Goal: Task Accomplishment & Management: Complete application form

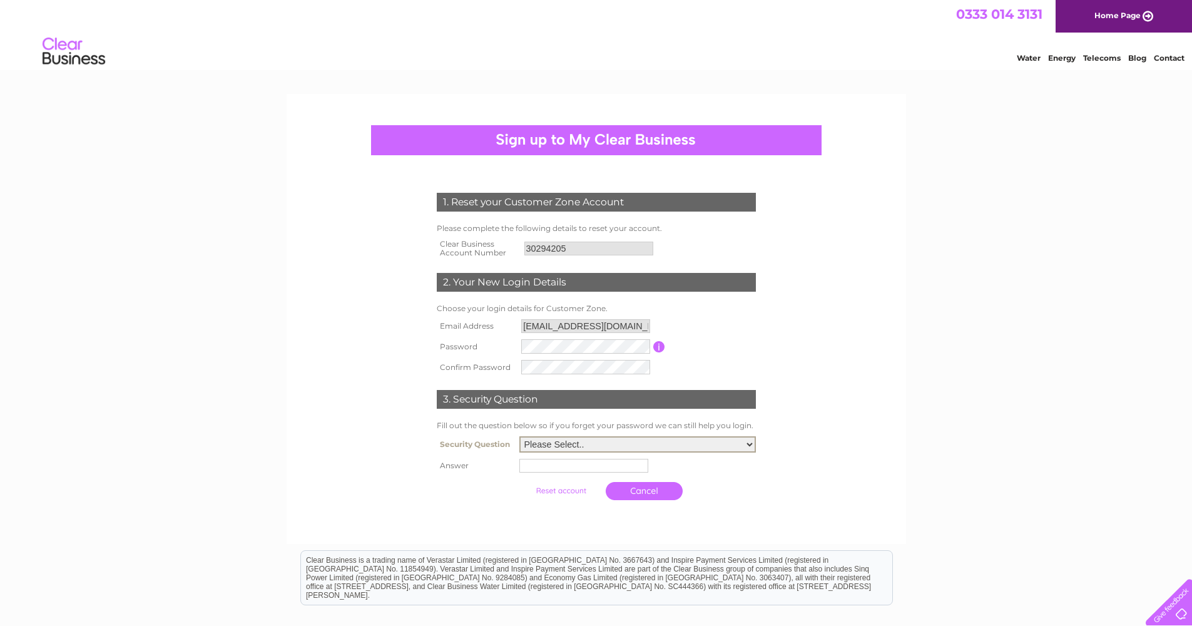
select select "1"
click at [600, 459] on input "text" at bounding box center [586, 464] width 130 height 15
type input "pedana"
click at [554, 494] on input "submit" at bounding box center [562, 490] width 77 height 18
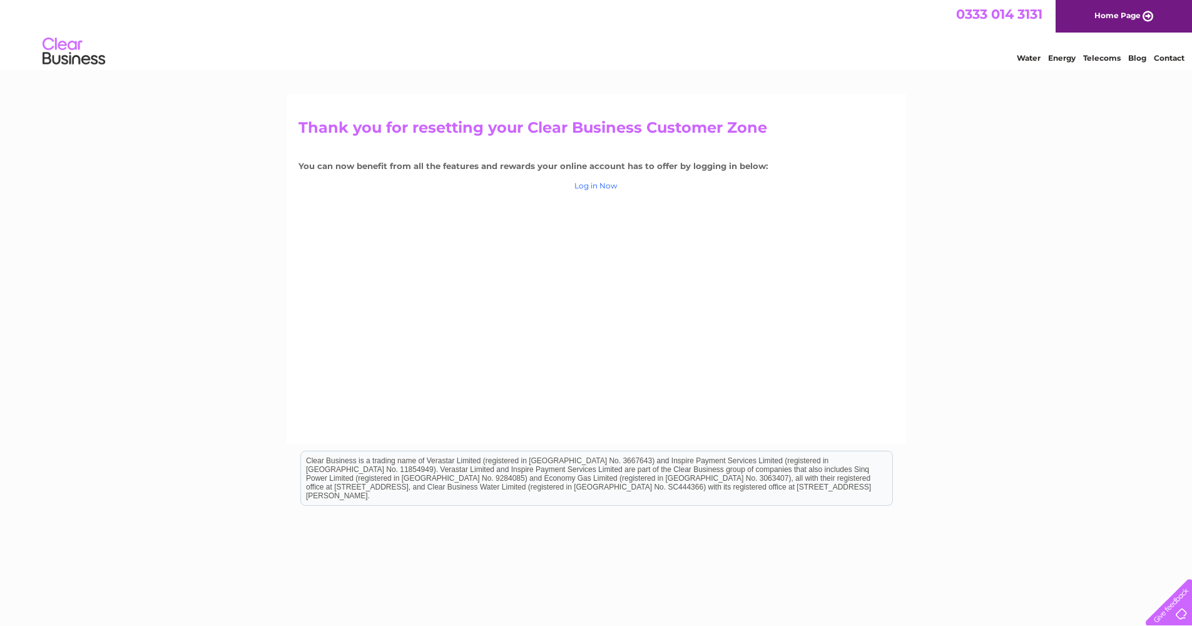
click at [611, 185] on link "Log in Now" at bounding box center [595, 185] width 43 height 9
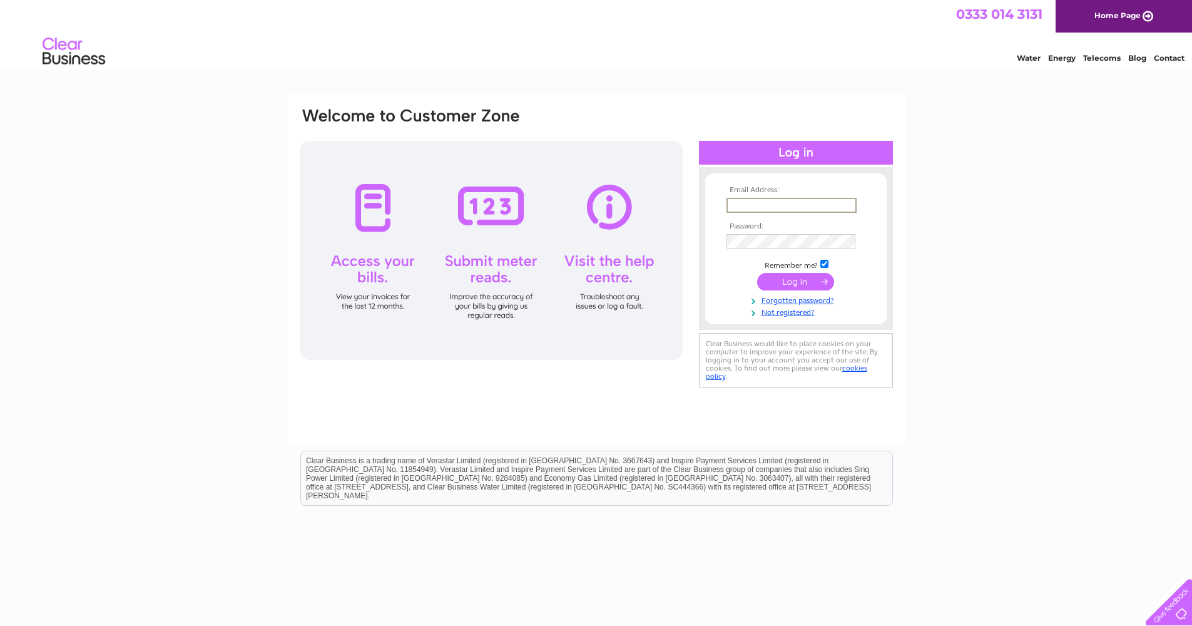
type input "bedfordstores@gmail.com"
click at [795, 280] on input "submit" at bounding box center [795, 282] width 77 height 18
click at [817, 280] on input "submit" at bounding box center [795, 281] width 77 height 18
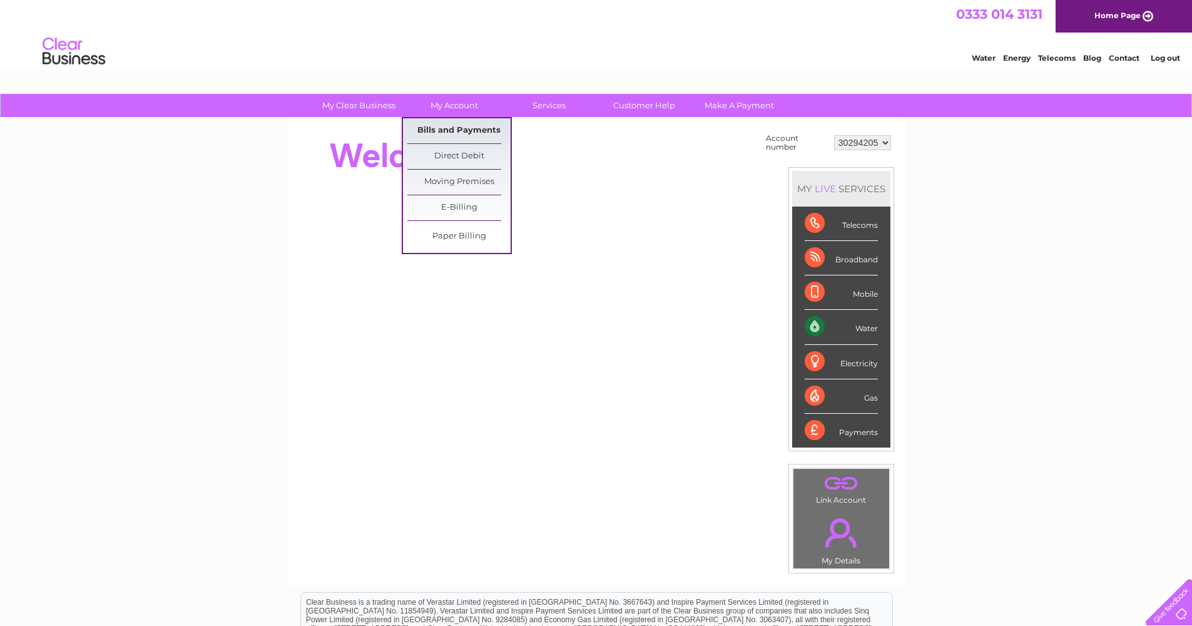
click at [464, 133] on link "Bills and Payments" at bounding box center [458, 130] width 103 height 25
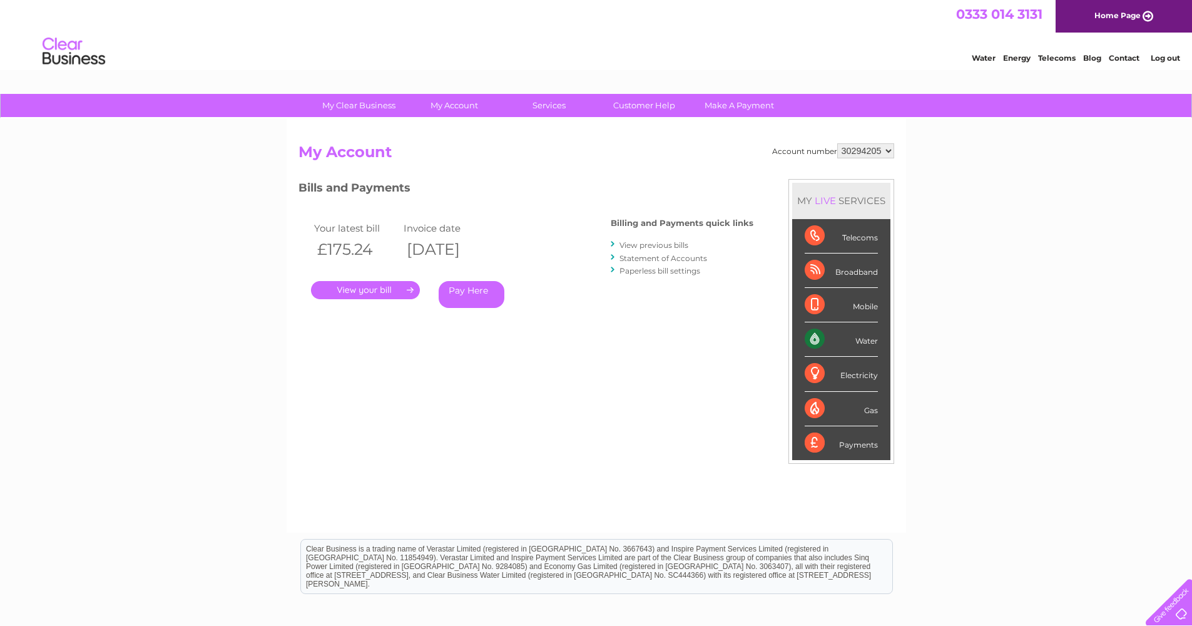
click at [661, 256] on link "Statement of Accounts" at bounding box center [663, 257] width 88 height 9
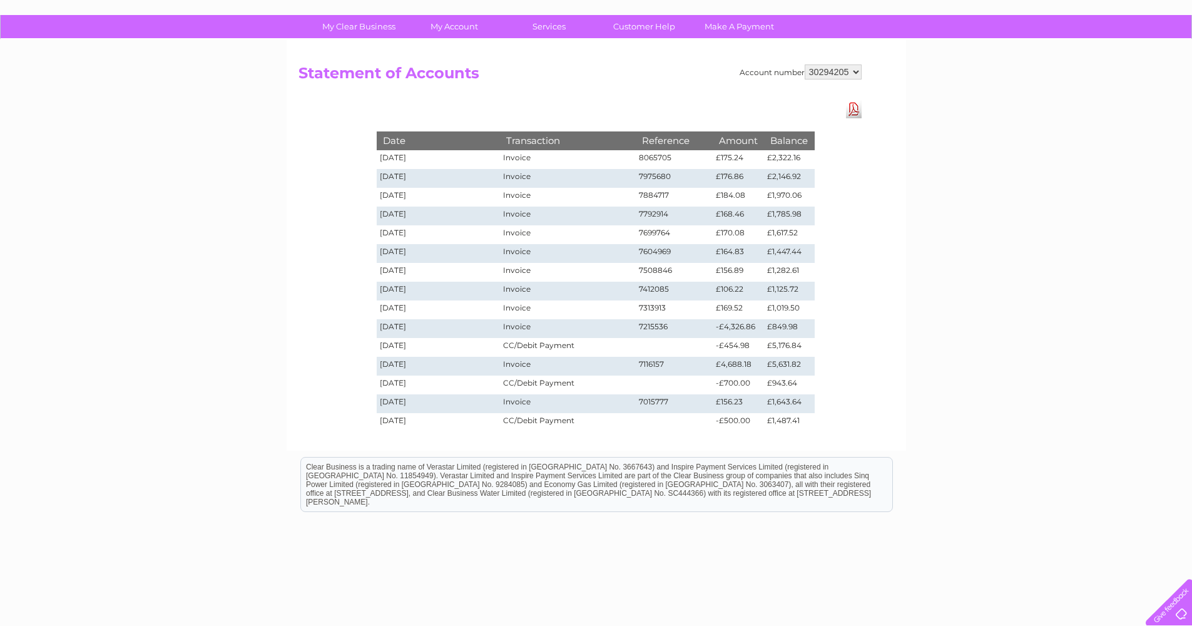
scroll to position [79, 0]
click at [736, 347] on td "-£454.98" at bounding box center [738, 347] width 51 height 19
drag, startPoint x: 770, startPoint y: 156, endPoint x: 808, endPoint y: 156, distance: 38.8
click at [808, 157] on td "£2,322.16" at bounding box center [789, 159] width 50 height 19
click at [808, 156] on td "£2,322.16" at bounding box center [789, 159] width 50 height 19
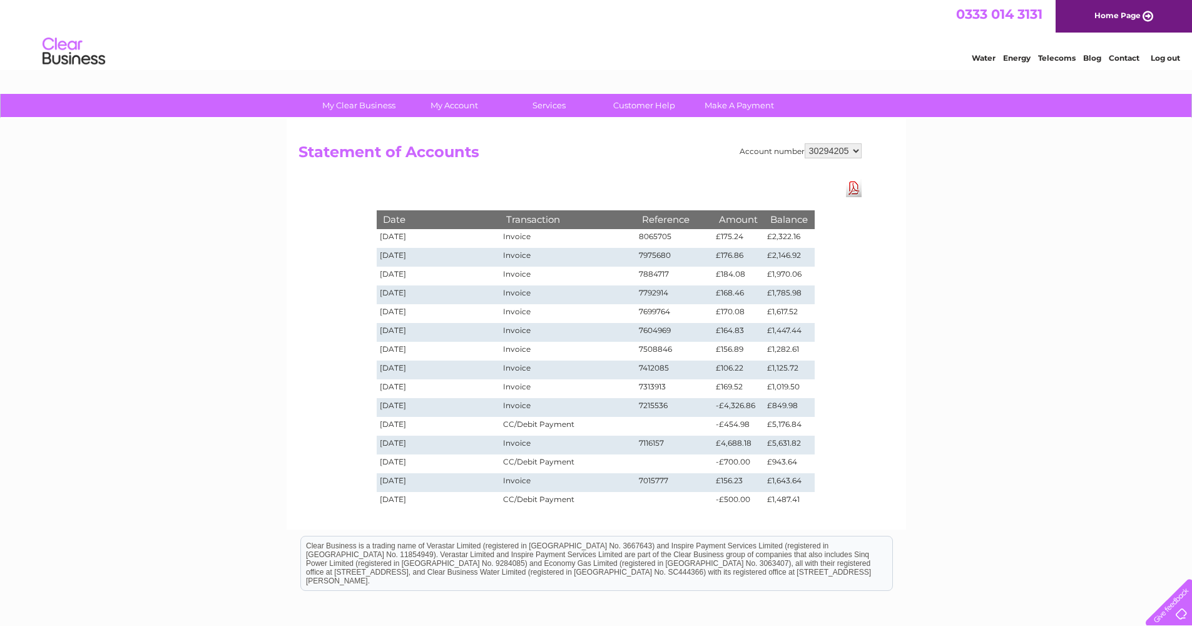
scroll to position [1, 0]
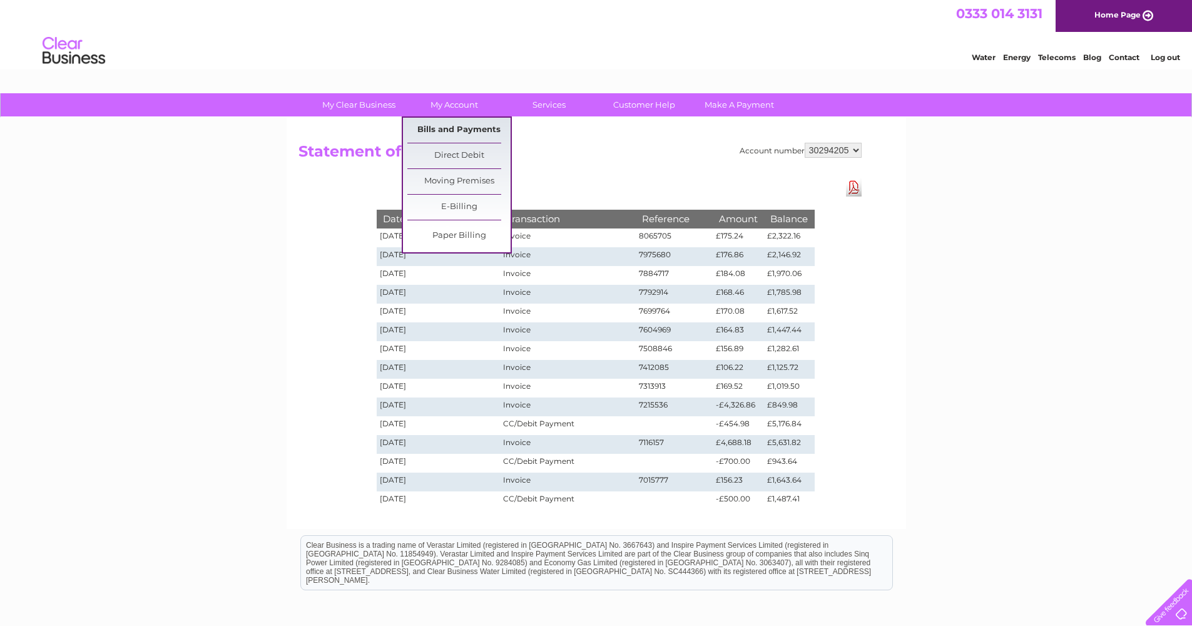
click at [457, 131] on link "Bills and Payments" at bounding box center [458, 130] width 103 height 25
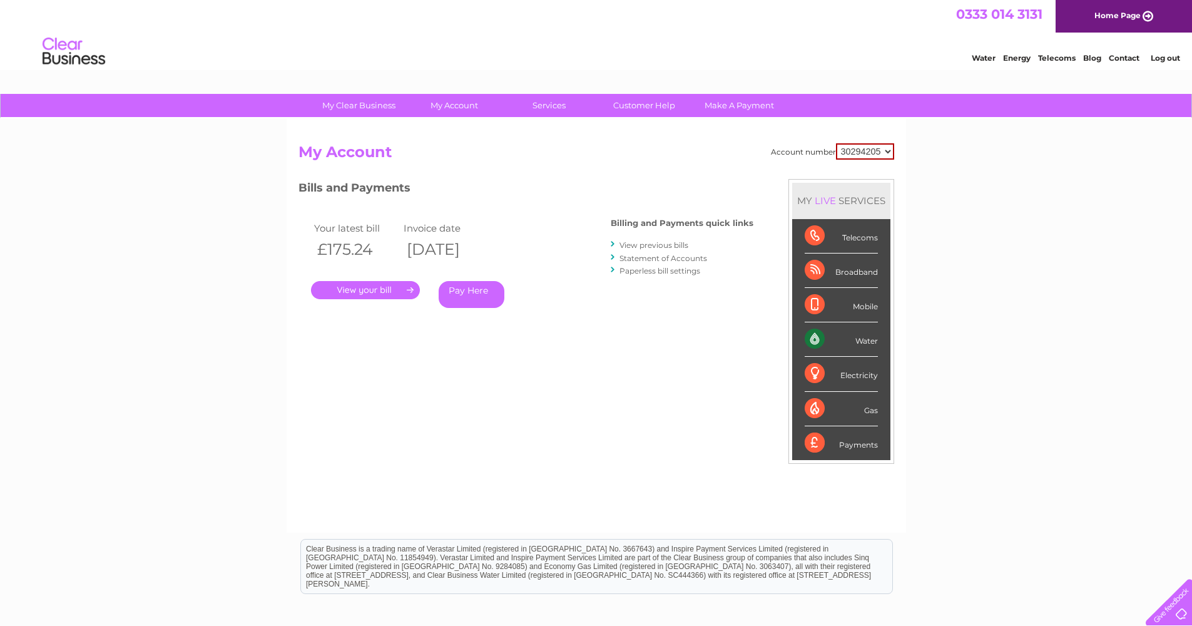
click at [642, 245] on link "View previous bills" at bounding box center [653, 244] width 69 height 9
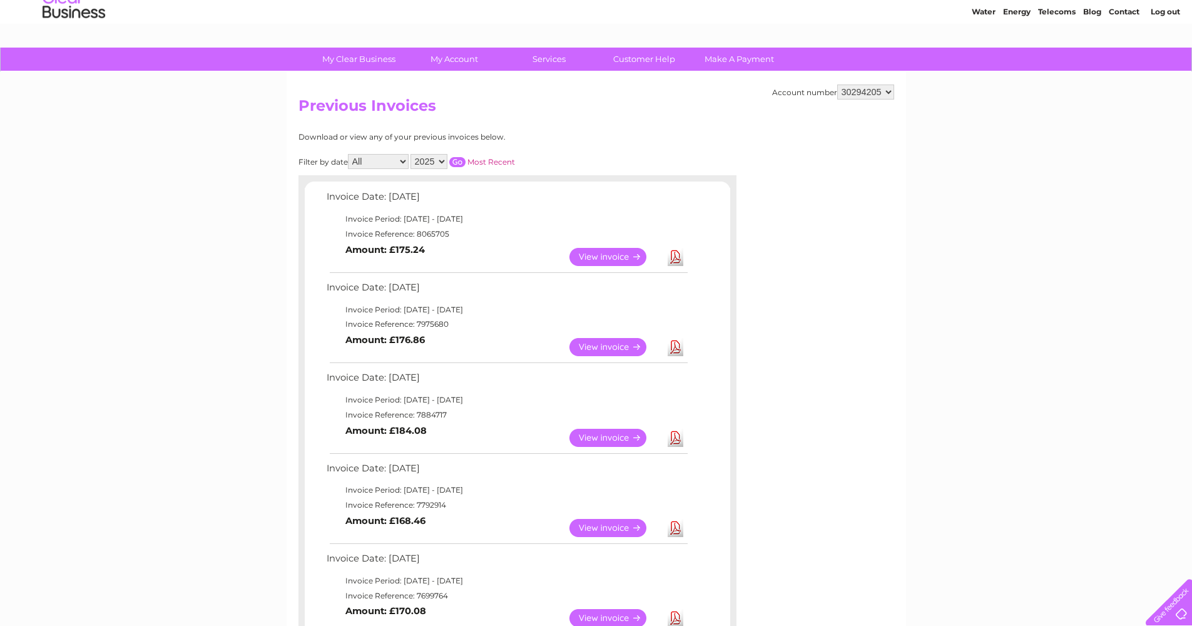
scroll to position [44, 0]
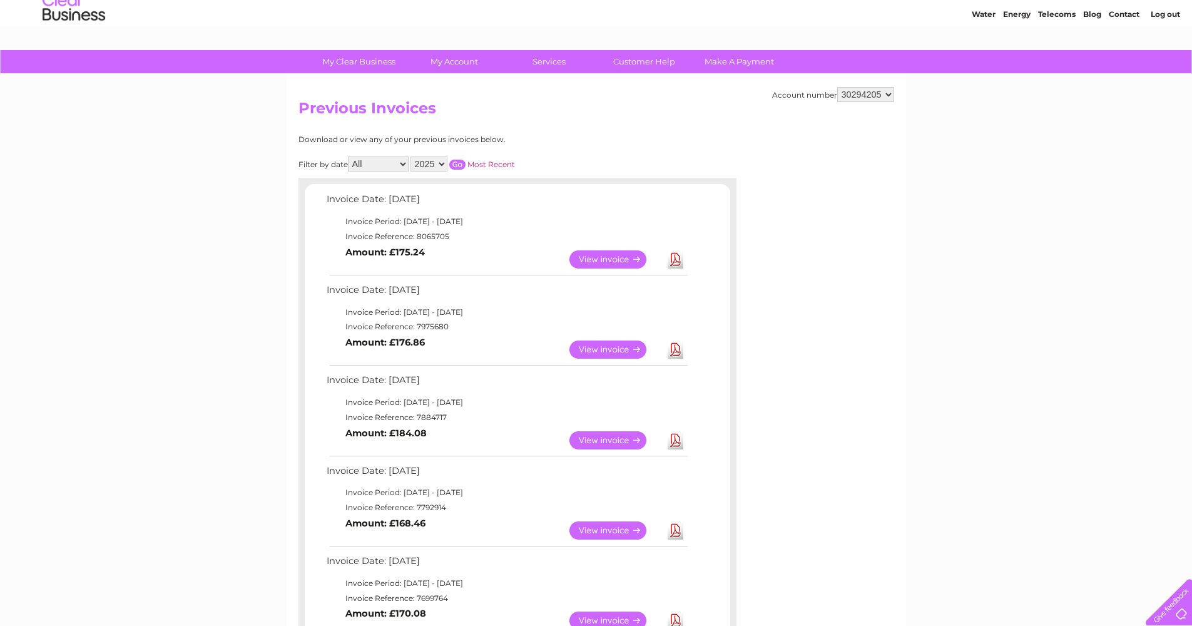
select select "2024"
click at [466, 160] on input "button" at bounding box center [457, 165] width 16 height 10
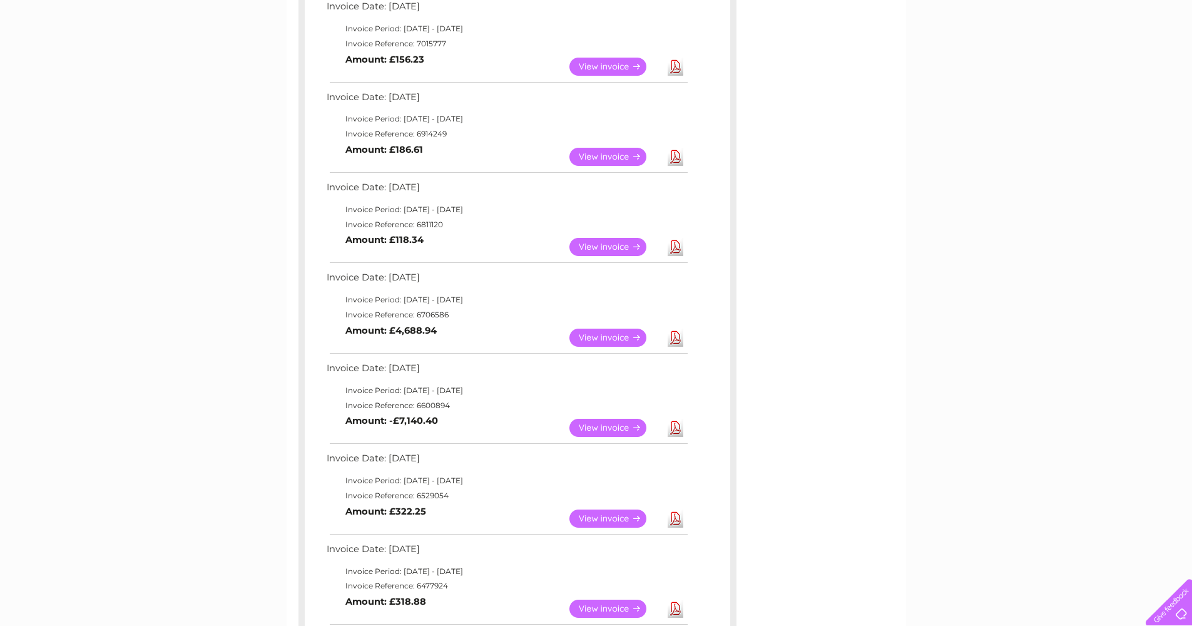
scroll to position [417, 0]
click at [604, 329] on link "View" at bounding box center [615, 338] width 92 height 18
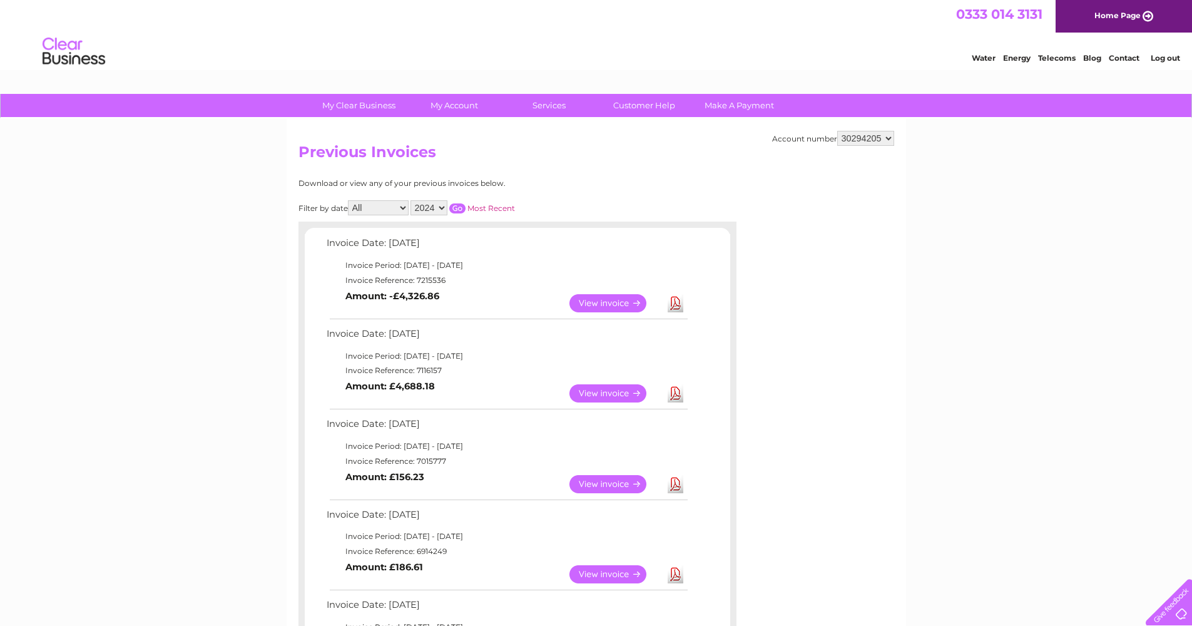
scroll to position [0, 0]
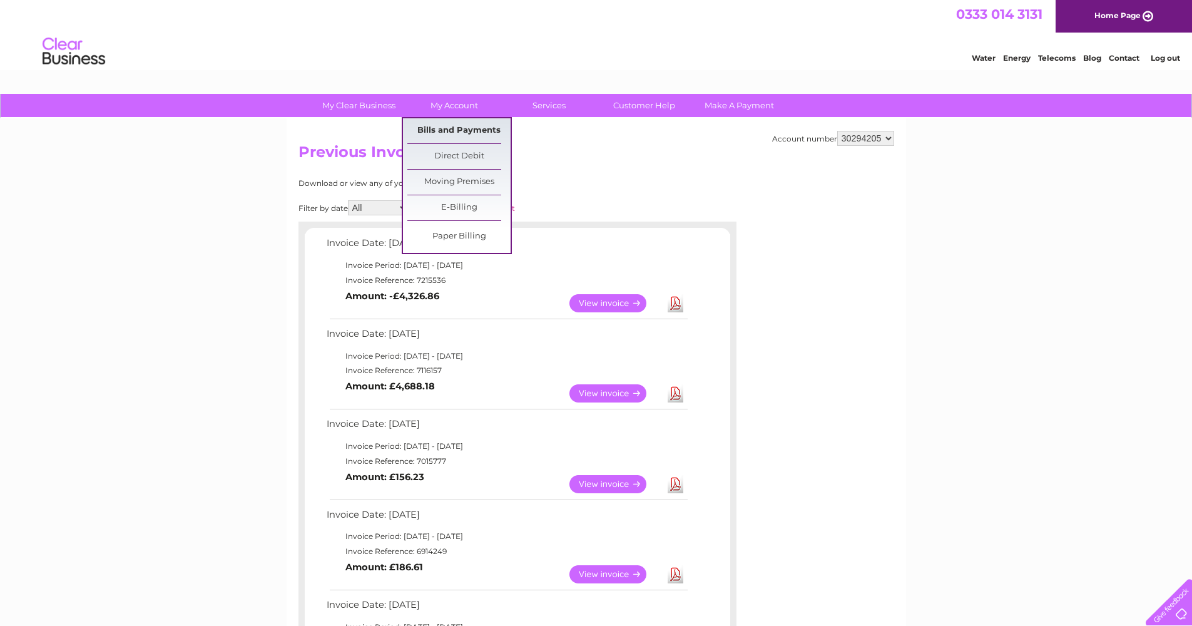
click at [449, 129] on link "Bills and Payments" at bounding box center [458, 130] width 103 height 25
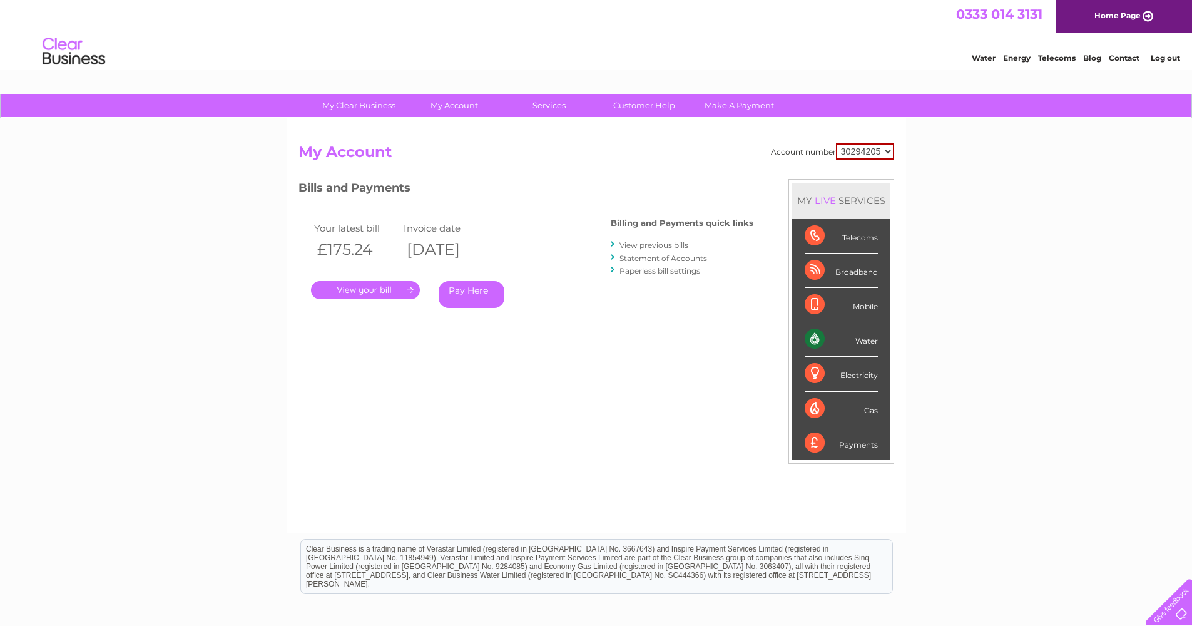
click at [639, 257] on link "Statement of Accounts" at bounding box center [663, 257] width 88 height 9
click at [481, 296] on link "Pay Here" at bounding box center [472, 294] width 66 height 27
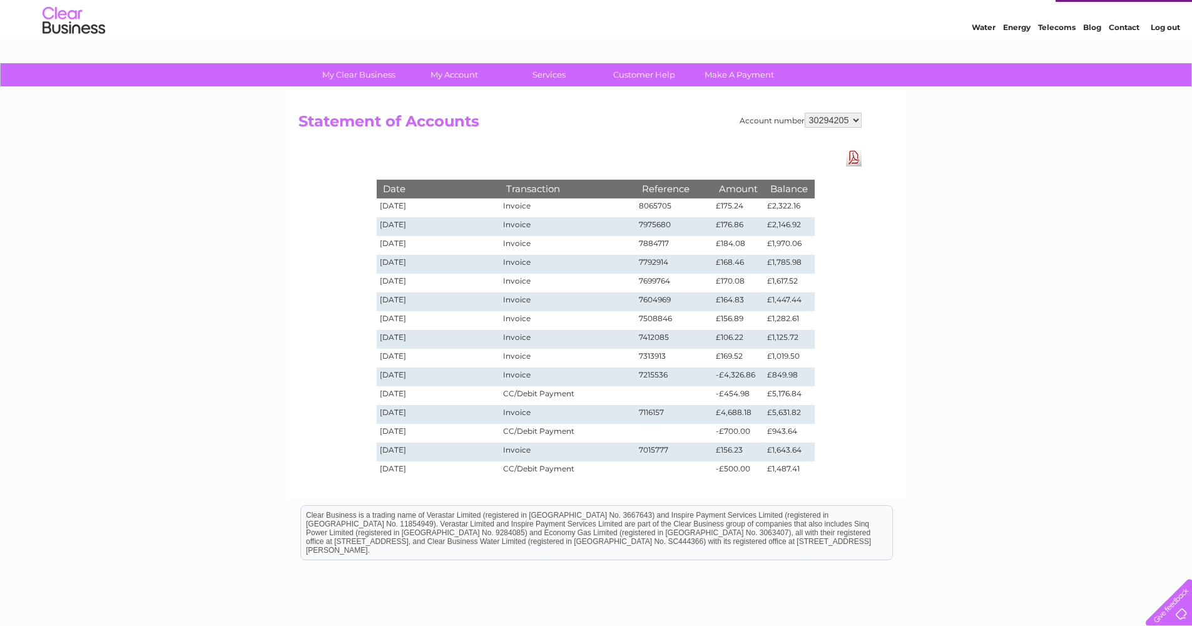
scroll to position [36, 0]
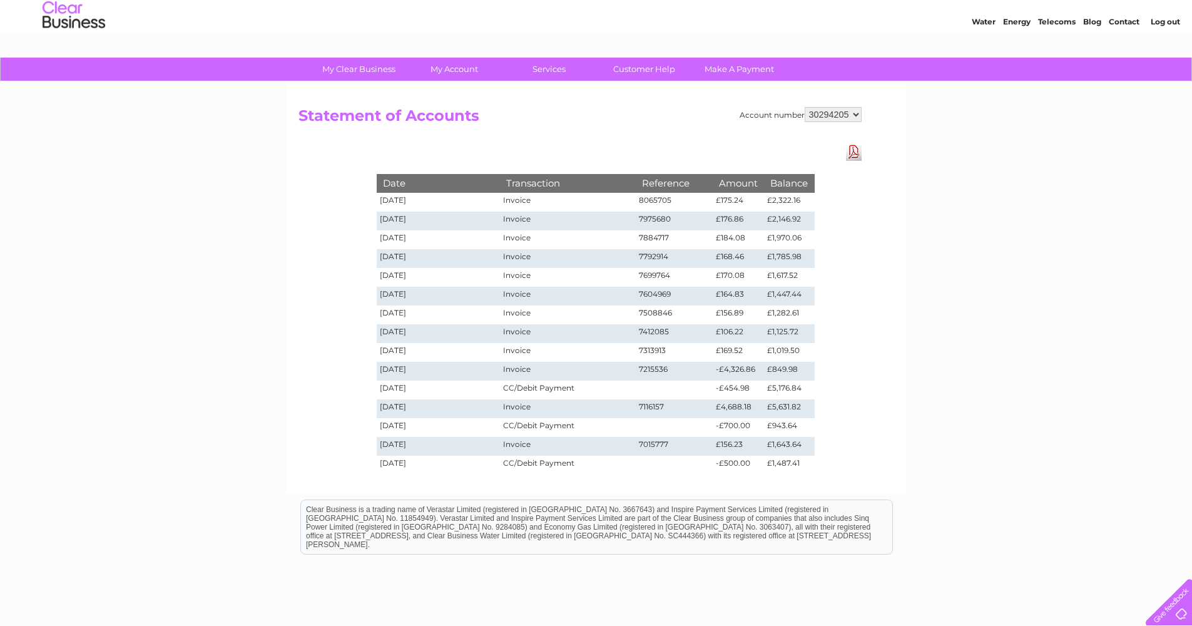
click at [858, 157] on link "Download Pdf" at bounding box center [854, 152] width 16 height 18
click at [738, 390] on td "-£454.98" at bounding box center [738, 389] width 51 height 19
click at [404, 404] on td "04/11/2024" at bounding box center [439, 408] width 124 height 19
click at [400, 402] on td "04/11/2024" at bounding box center [439, 408] width 124 height 19
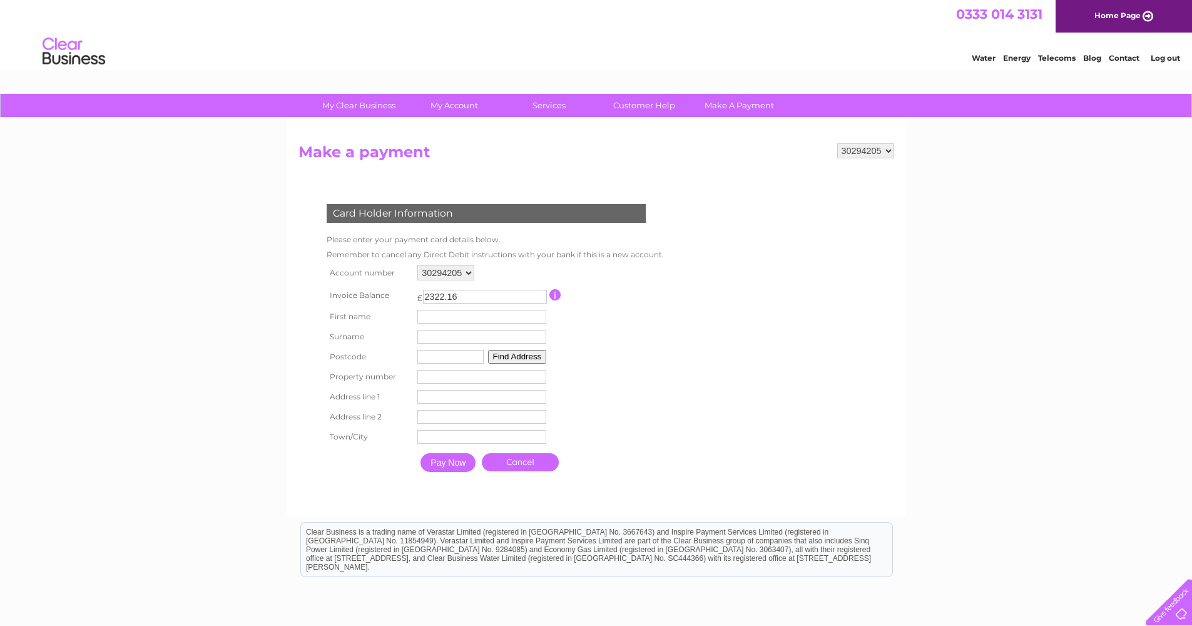
click at [694, 363] on form "30294205 Make a payment Card Holder Information Please enter your payment card …" at bounding box center [596, 323] width 596 height 360
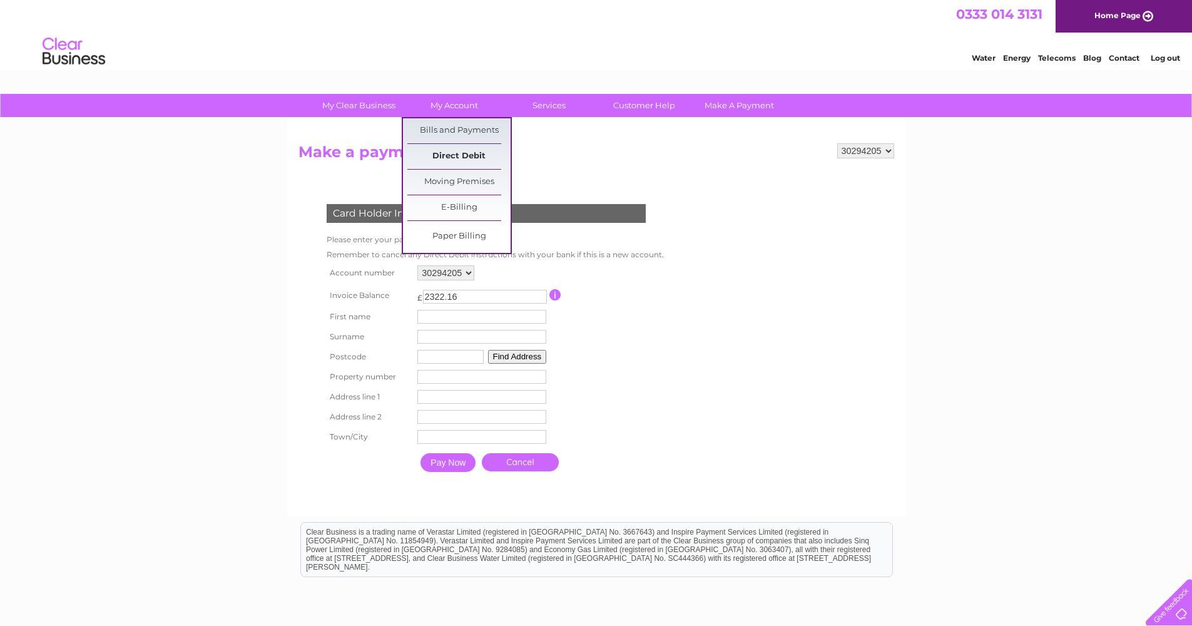
click at [473, 154] on link "Direct Debit" at bounding box center [458, 156] width 103 height 25
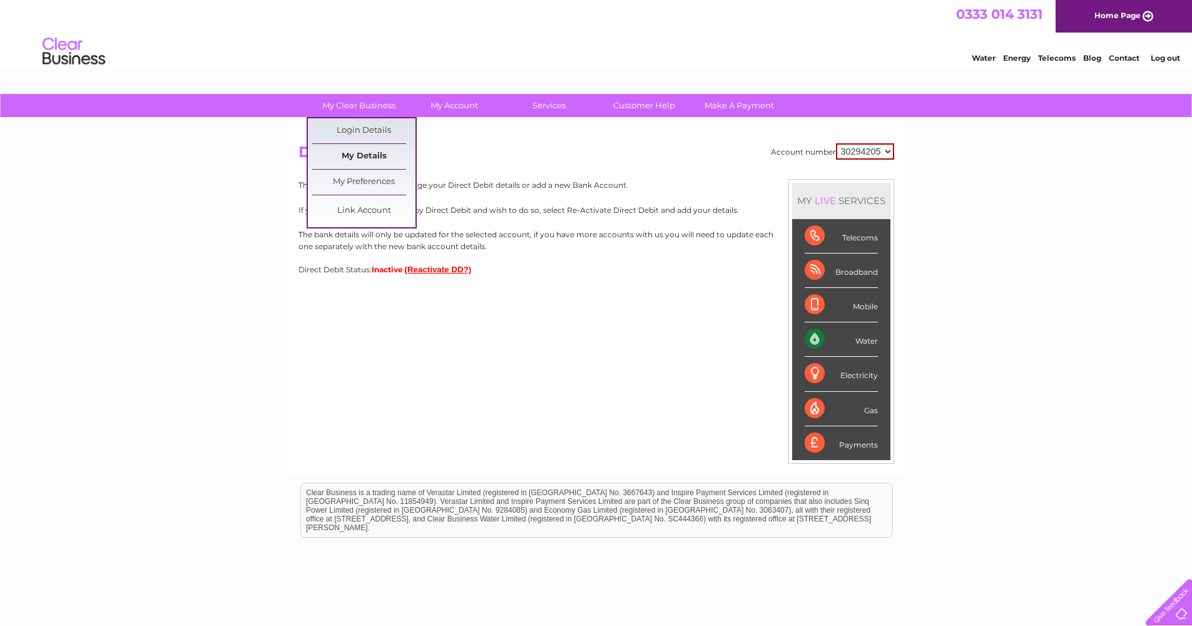
click at [375, 160] on link "My Details" at bounding box center [363, 156] width 103 height 25
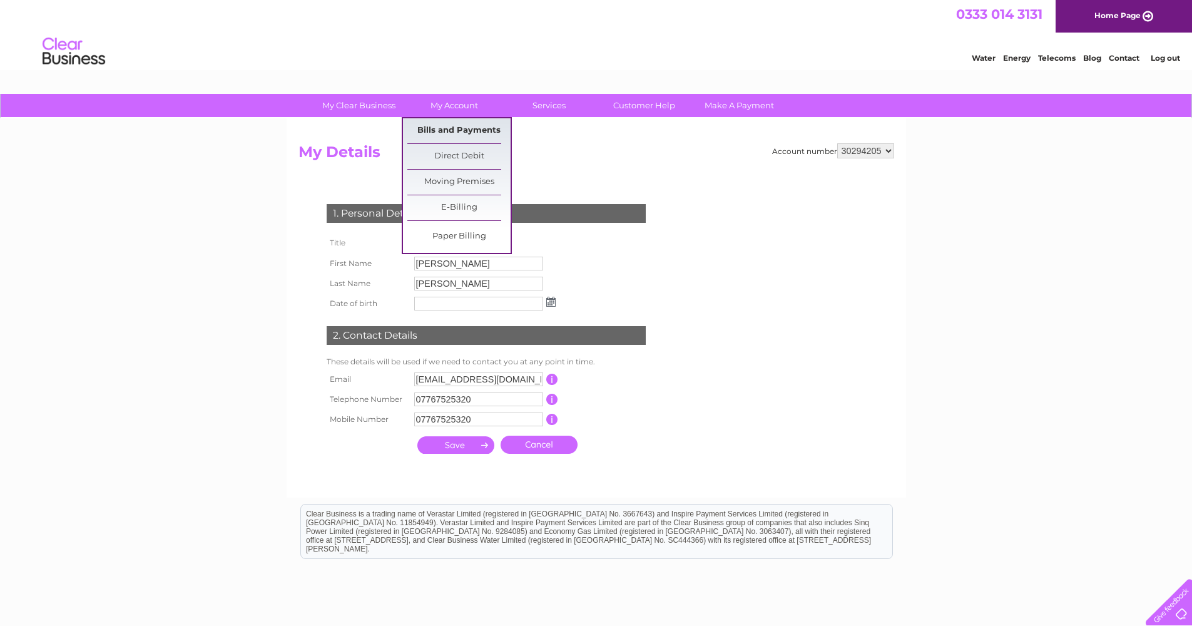
click at [469, 130] on link "Bills and Payments" at bounding box center [458, 130] width 103 height 25
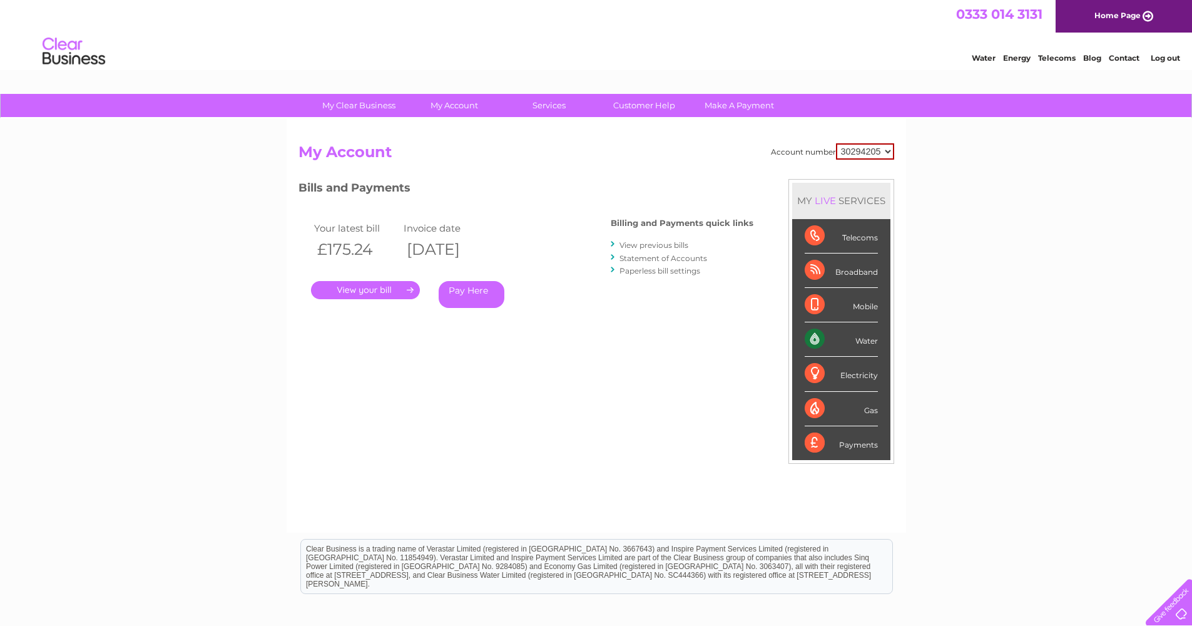
click at [669, 243] on link "View previous bills" at bounding box center [653, 244] width 69 height 9
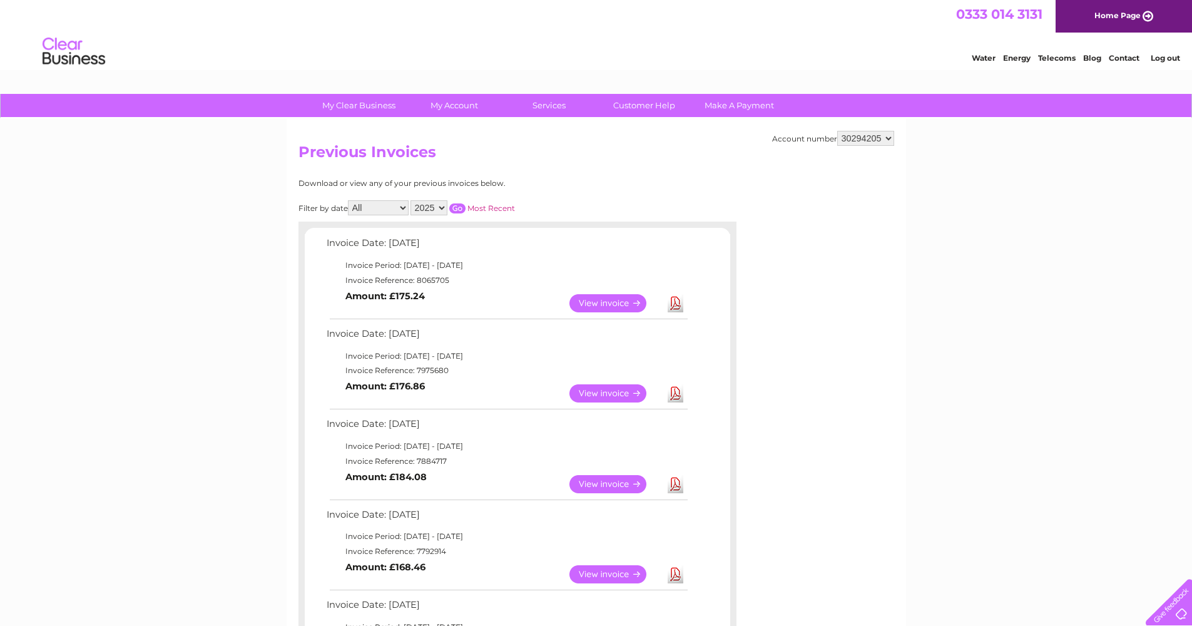
select select "2024"
click at [466, 203] on input "button" at bounding box center [457, 208] width 16 height 10
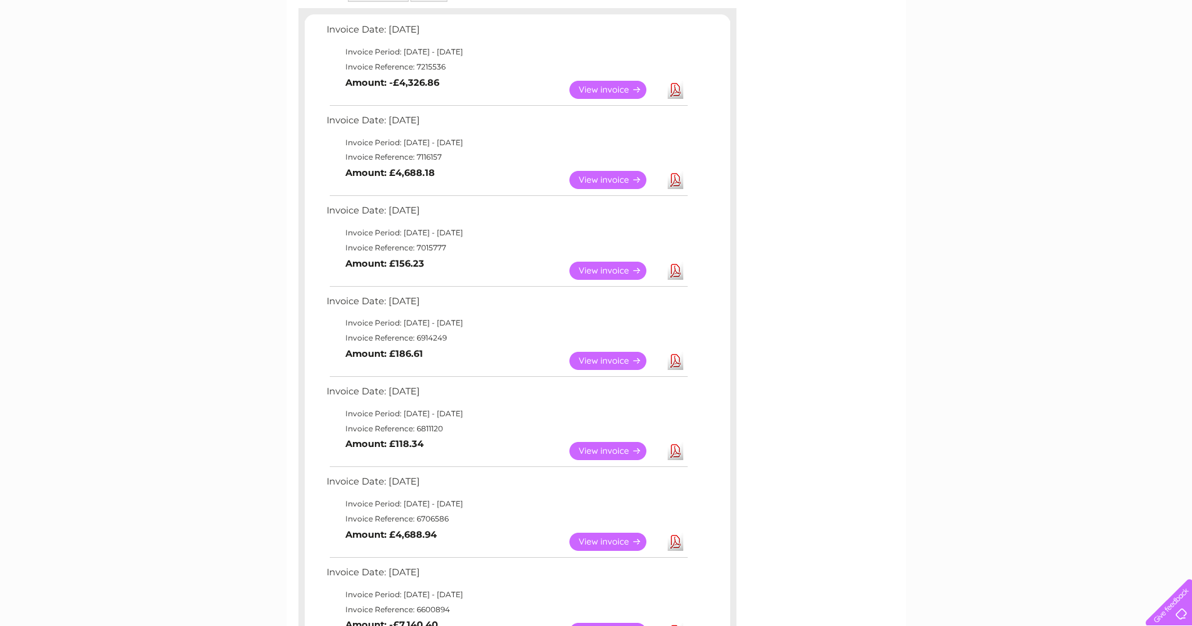
scroll to position [232, 0]
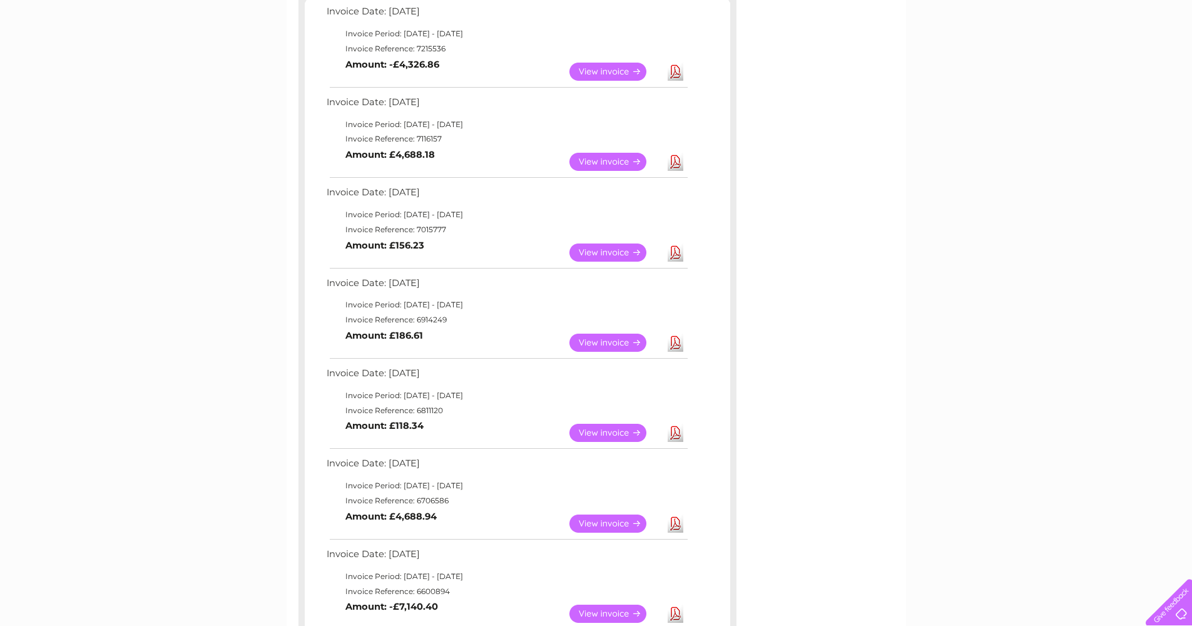
click at [597, 514] on link "View" at bounding box center [615, 523] width 92 height 18
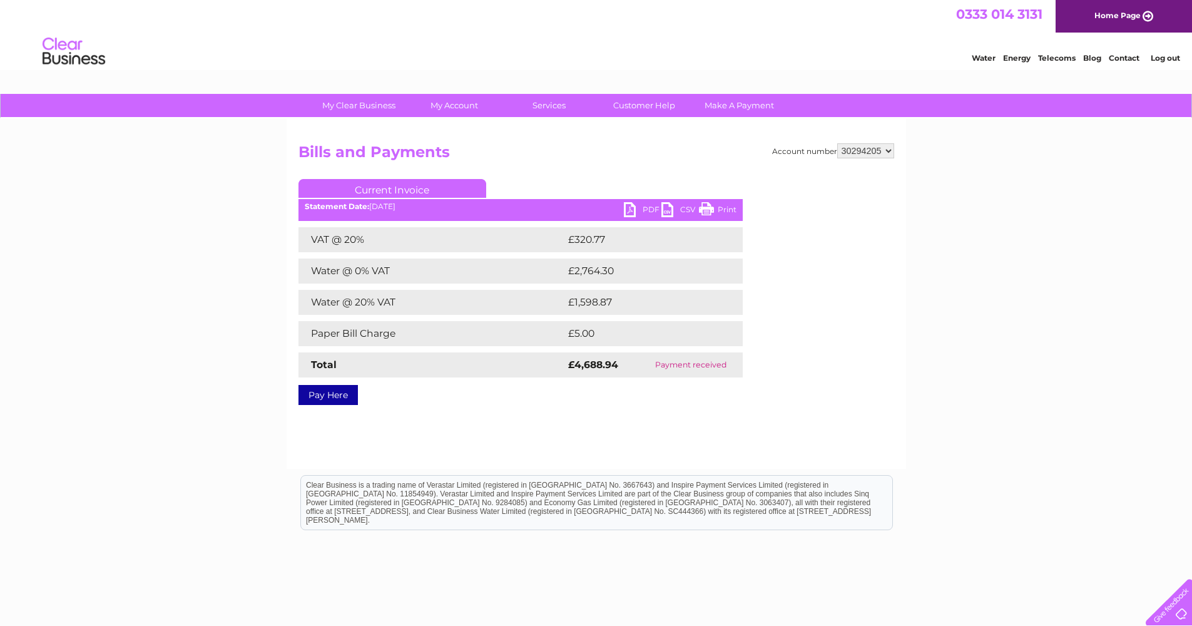
click at [640, 205] on link "PDF" at bounding box center [643, 211] width 38 height 18
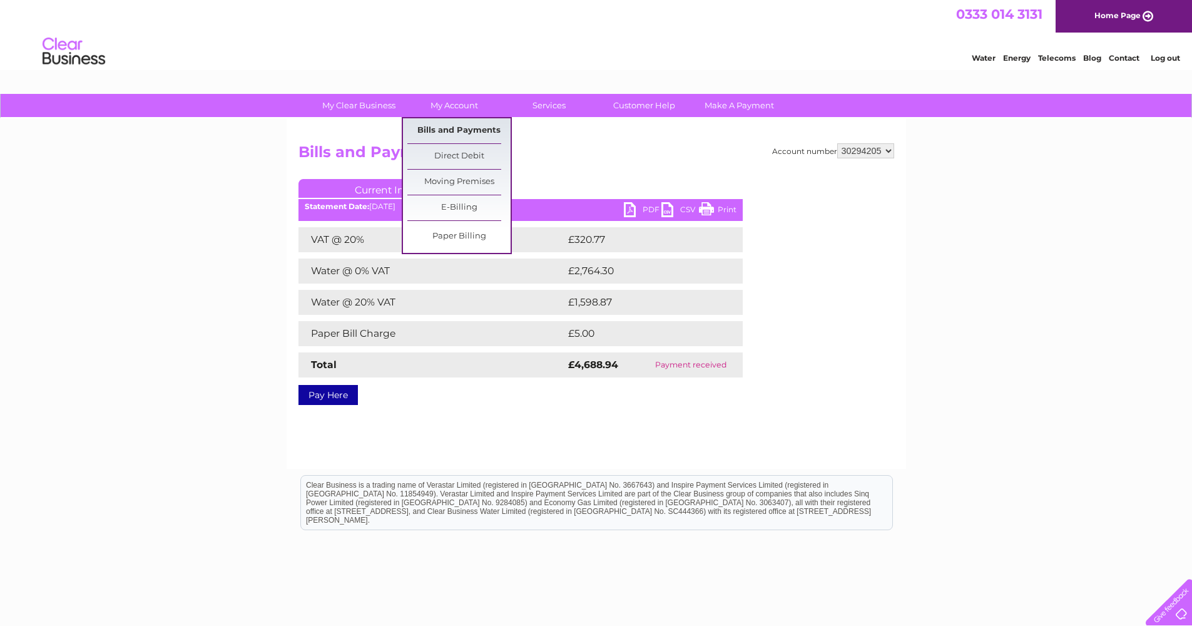
click at [457, 133] on link "Bills and Payments" at bounding box center [458, 130] width 103 height 25
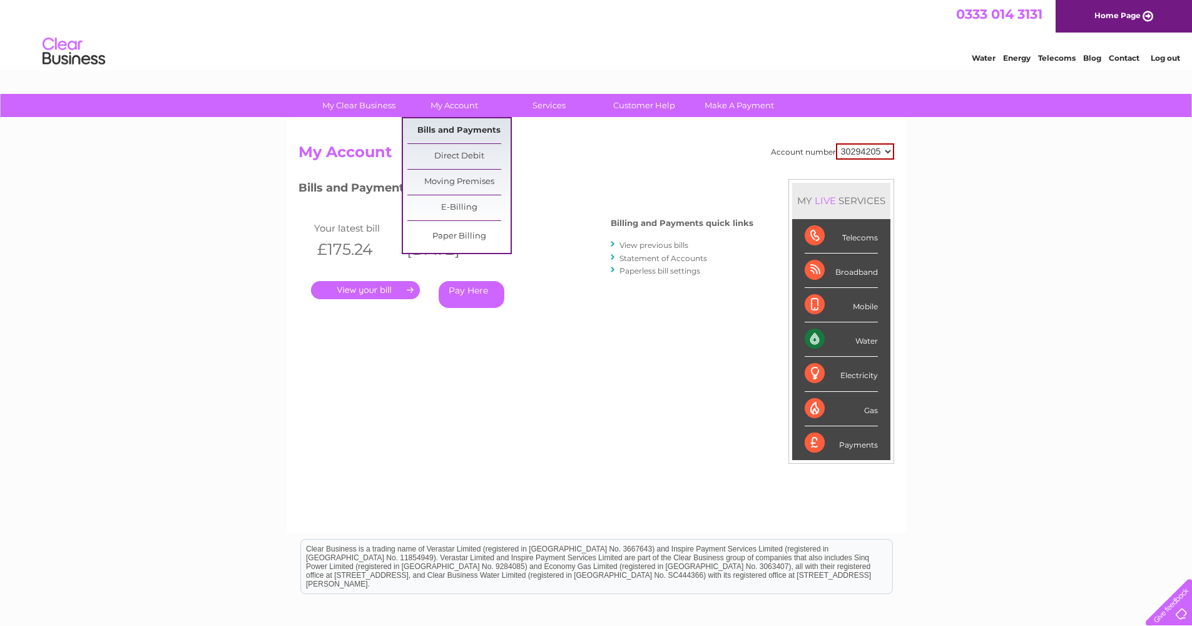
click at [452, 128] on link "Bills and Payments" at bounding box center [458, 130] width 103 height 25
click at [456, 105] on link "My Account" at bounding box center [453, 105] width 103 height 23
click at [450, 124] on link "Bills and Payments" at bounding box center [458, 130] width 103 height 25
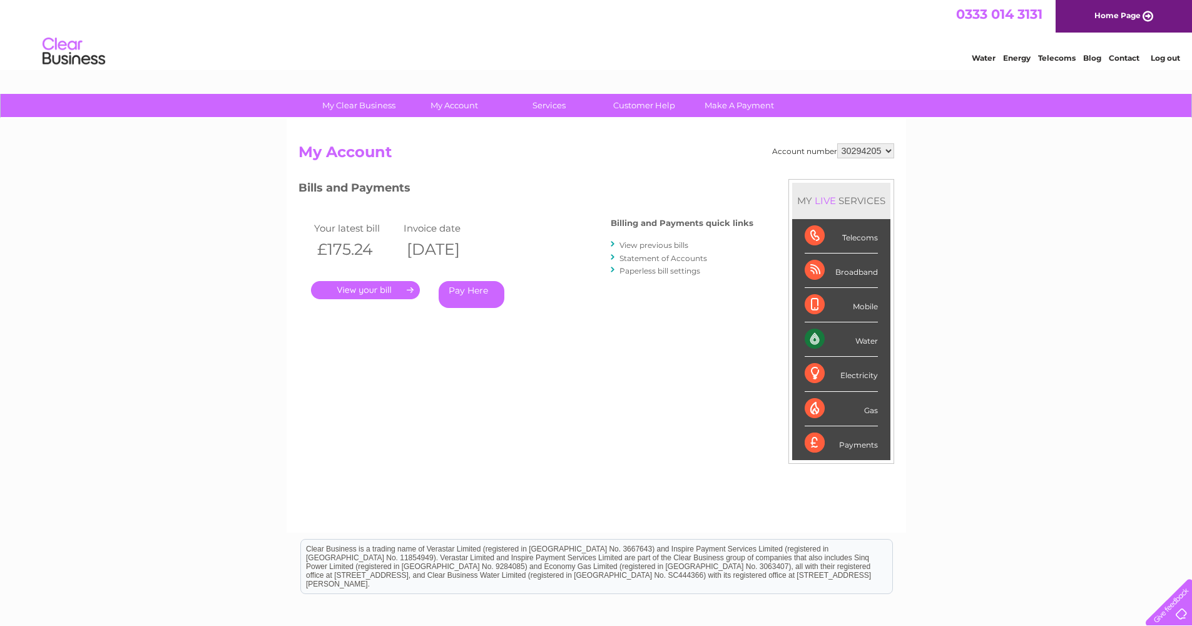
click at [489, 291] on link "Pay Here" at bounding box center [472, 294] width 66 height 27
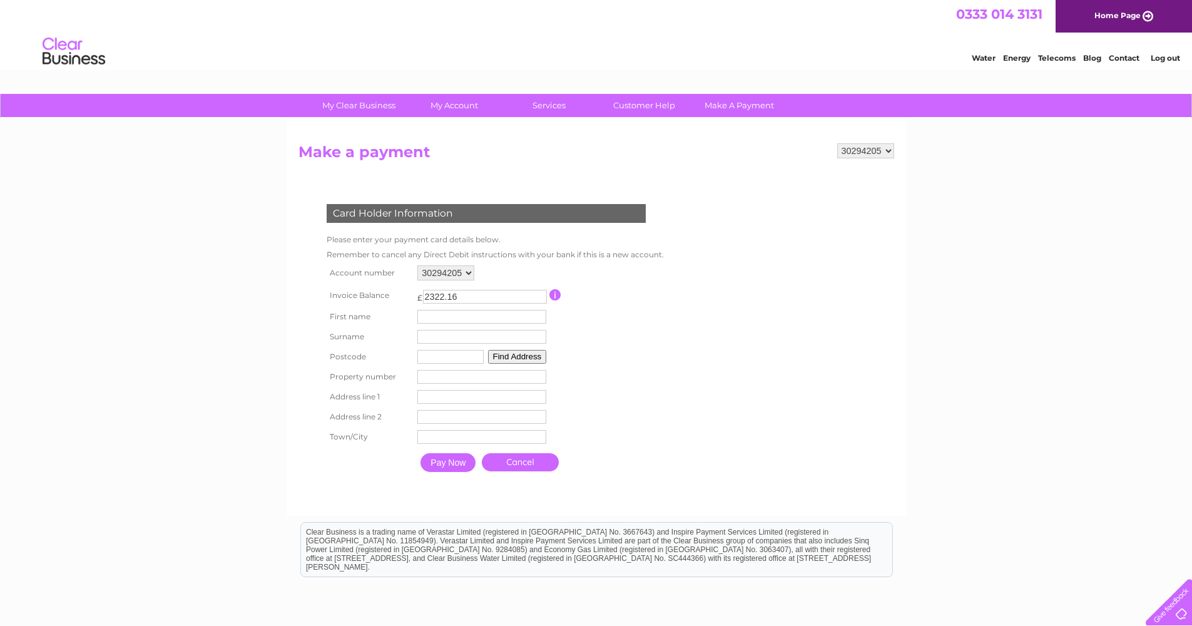
click at [649, 276] on table "Account number 30294205 Invoice Balance £ 2322.16 First name Surname" at bounding box center [492, 370] width 338 height 216
click at [561, 293] on input "button" at bounding box center [555, 294] width 12 height 11
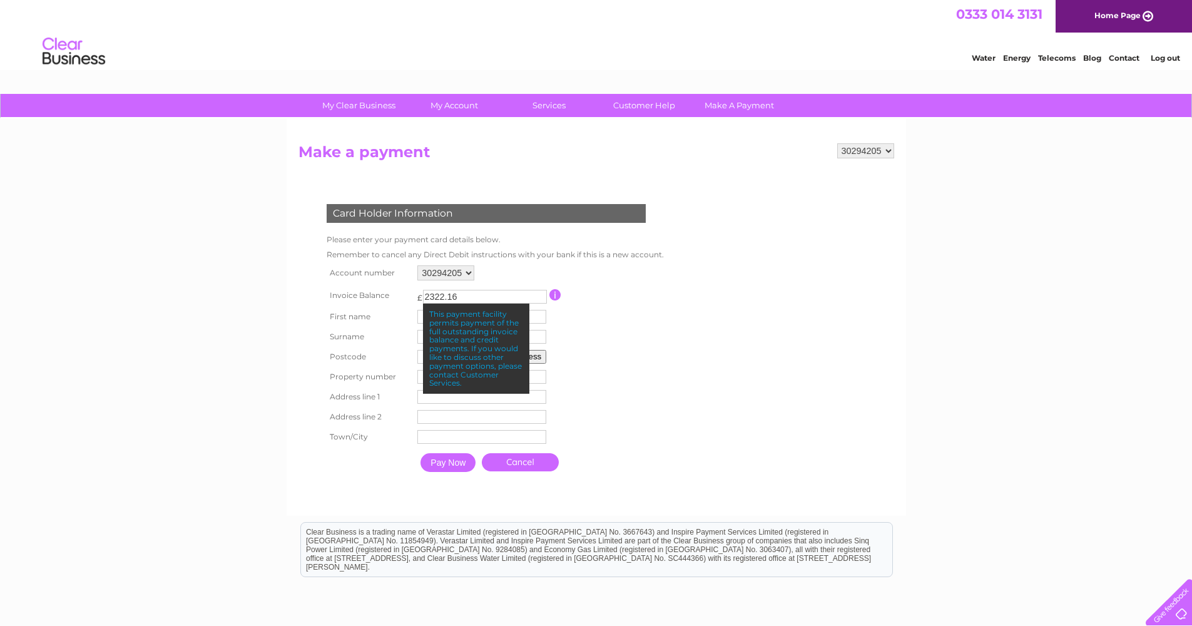
click at [561, 293] on input "button" at bounding box center [555, 294] width 12 height 11
click at [646, 337] on table "Account number 30294205 Invoice Balance £ 2322.16 First name Surname" at bounding box center [492, 370] width 338 height 216
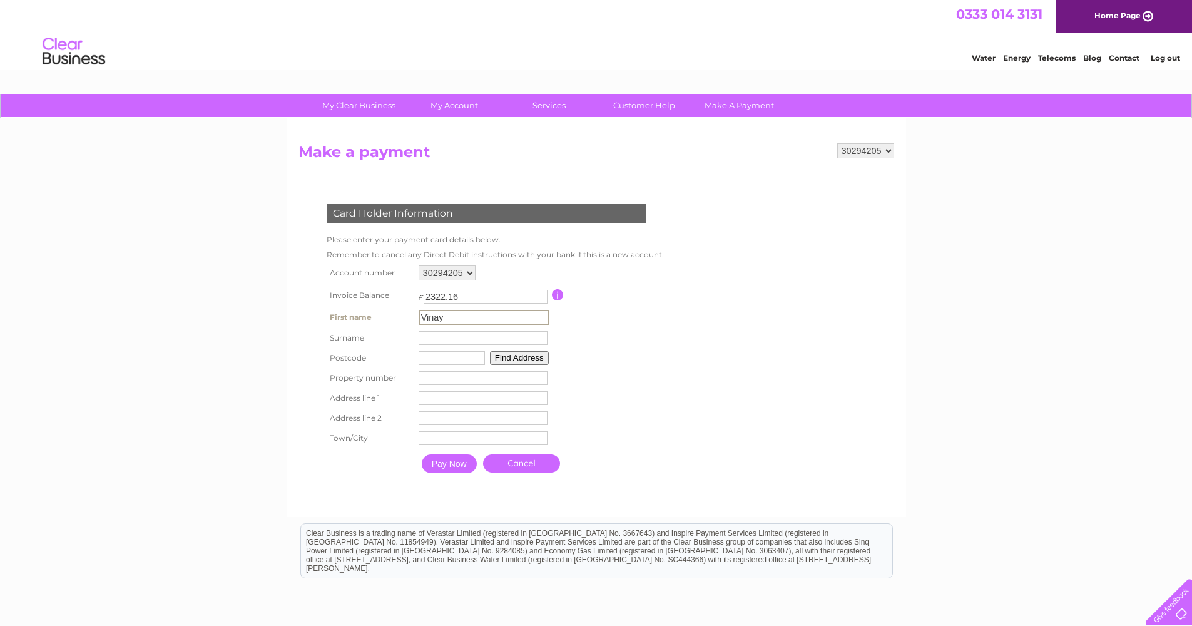
type input "Vinay"
type input "Arja"
type input "AB24 3YR"
type input "18"
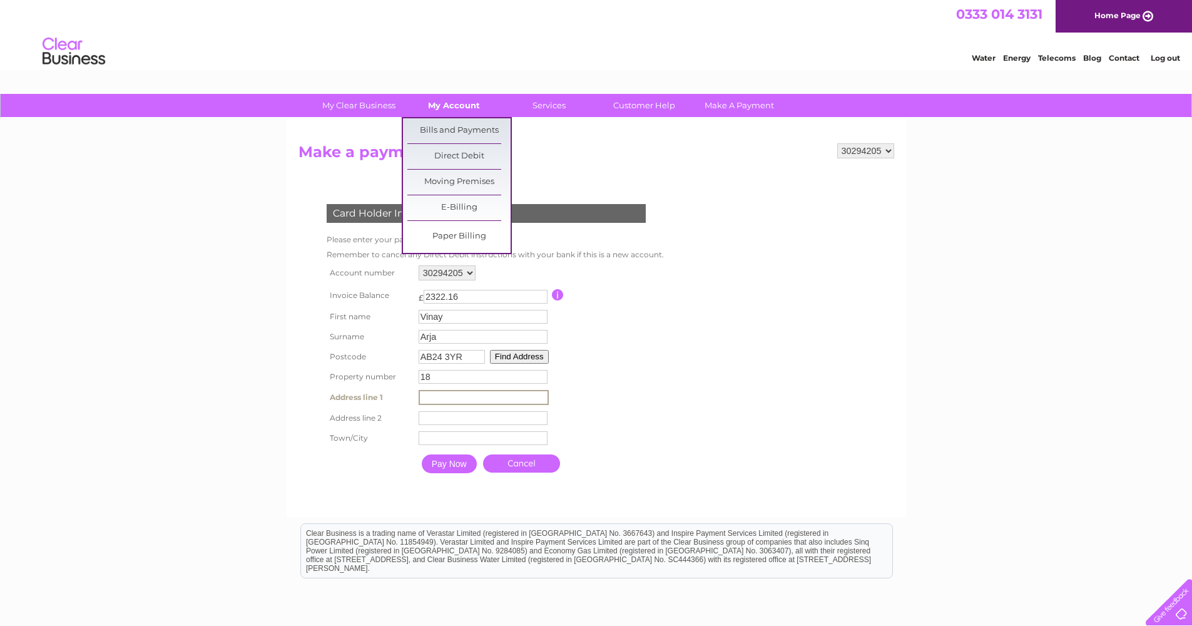
click at [450, 109] on link "My Account" at bounding box center [453, 105] width 103 height 23
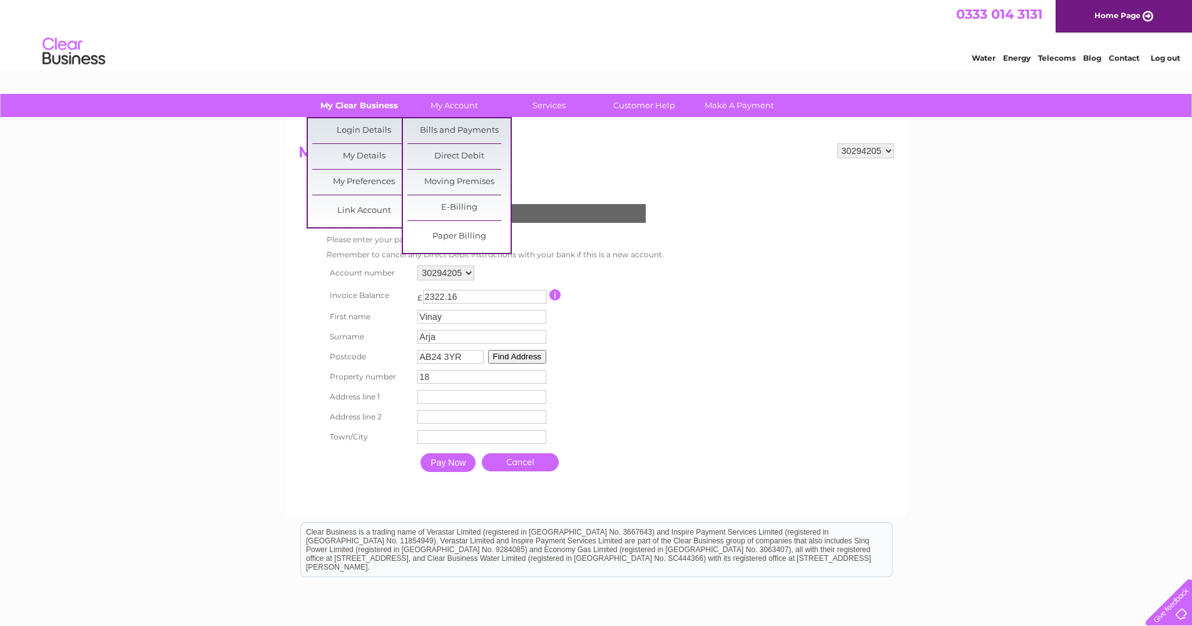
click at [377, 107] on link "My Clear Business" at bounding box center [358, 105] width 103 height 23
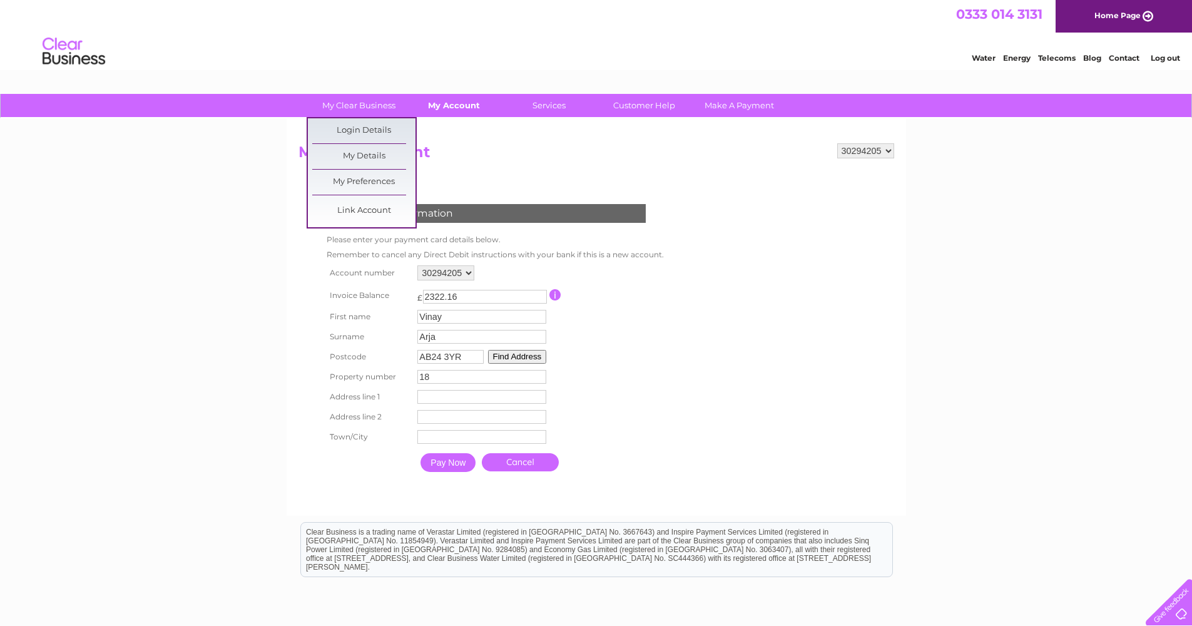
click at [453, 105] on link "My Account" at bounding box center [453, 105] width 103 height 23
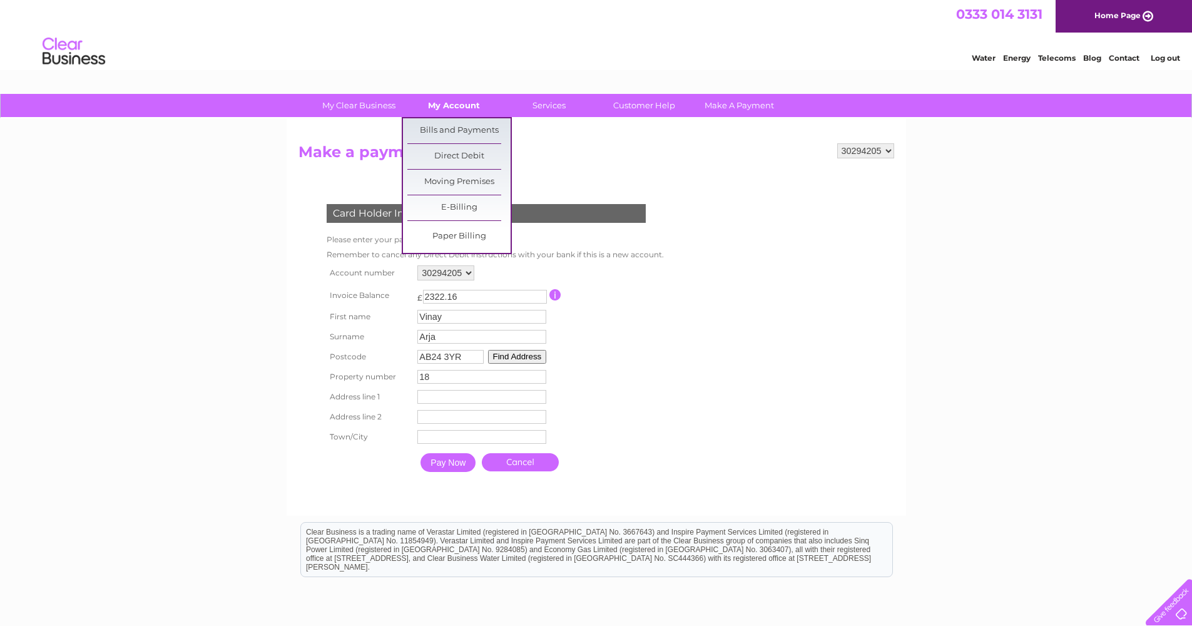
click at [454, 104] on link "My Account" at bounding box center [453, 105] width 103 height 23
